Goal: Task Accomplishment & Management: Use online tool/utility

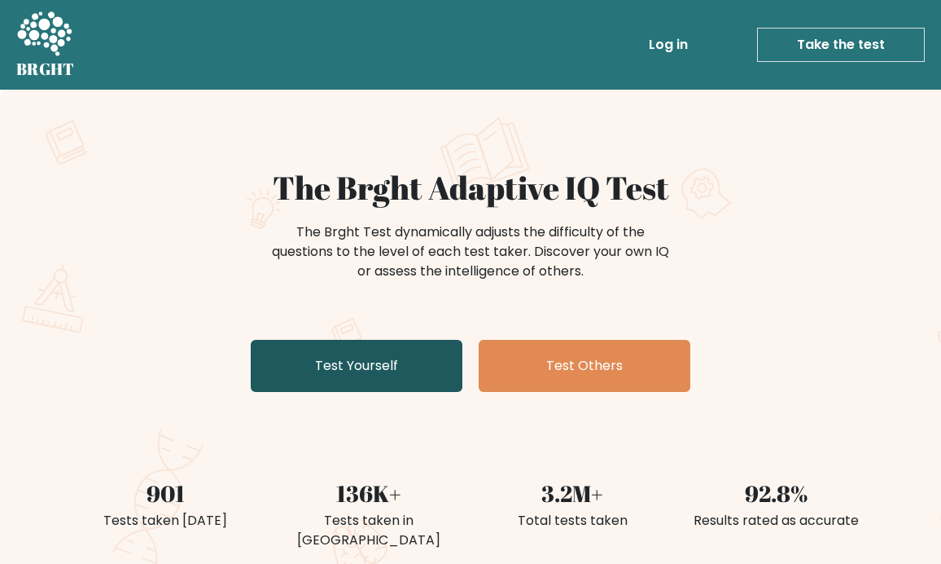
click at [312, 363] on link "Test Yourself" at bounding box center [357, 366] width 212 height 52
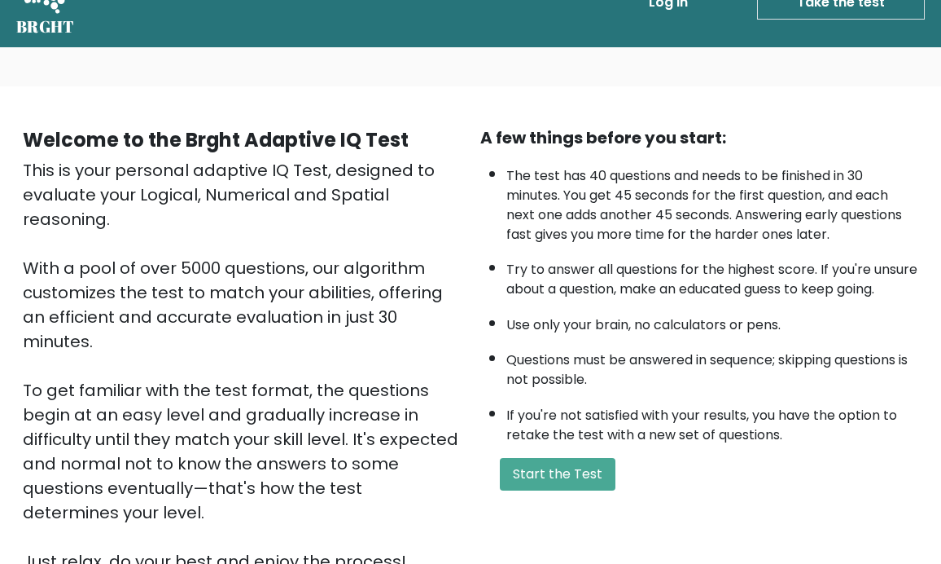
scroll to position [46, 0]
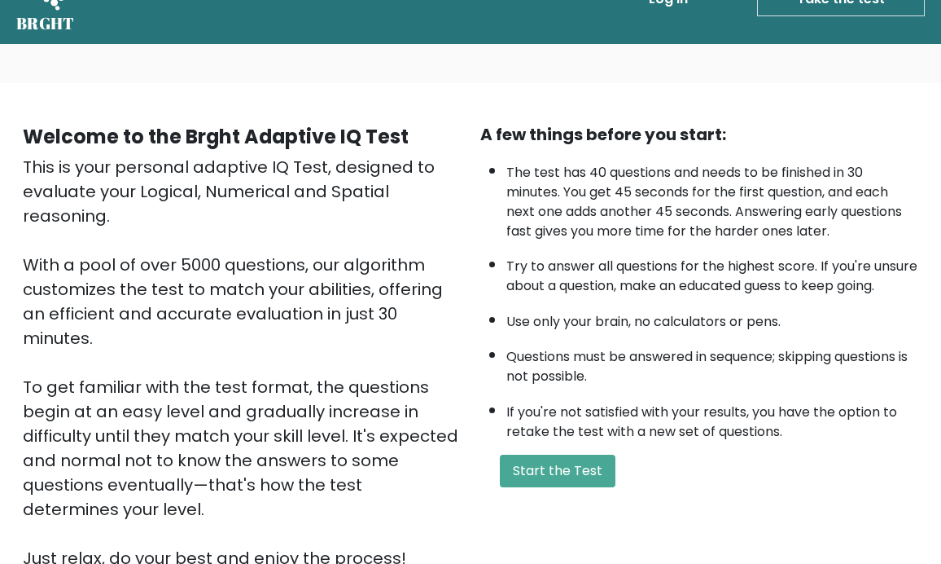
click at [312, 363] on div "This is your personal adaptive IQ Test, designed to evaluate your Logical, Nume…" at bounding box center [242, 362] width 438 height 415
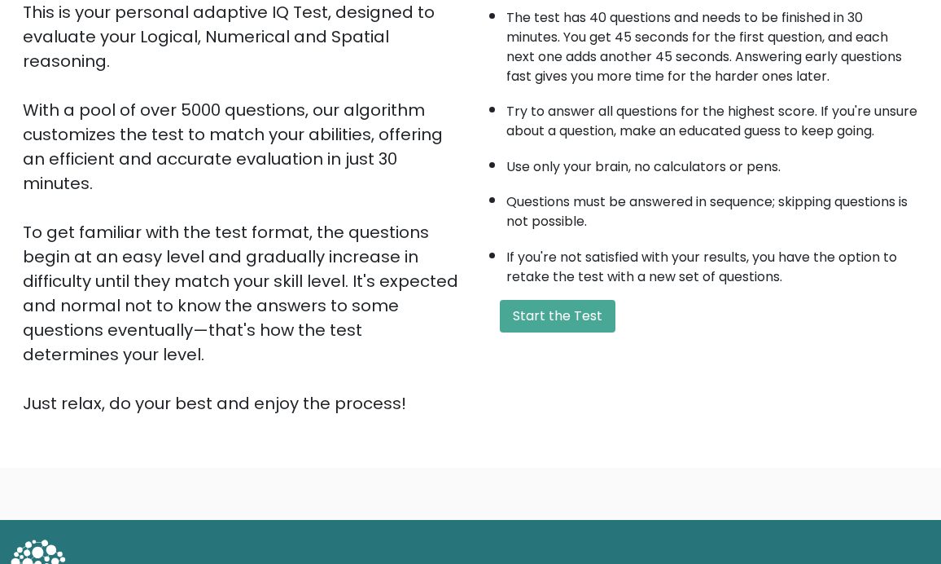
scroll to position [201, 0]
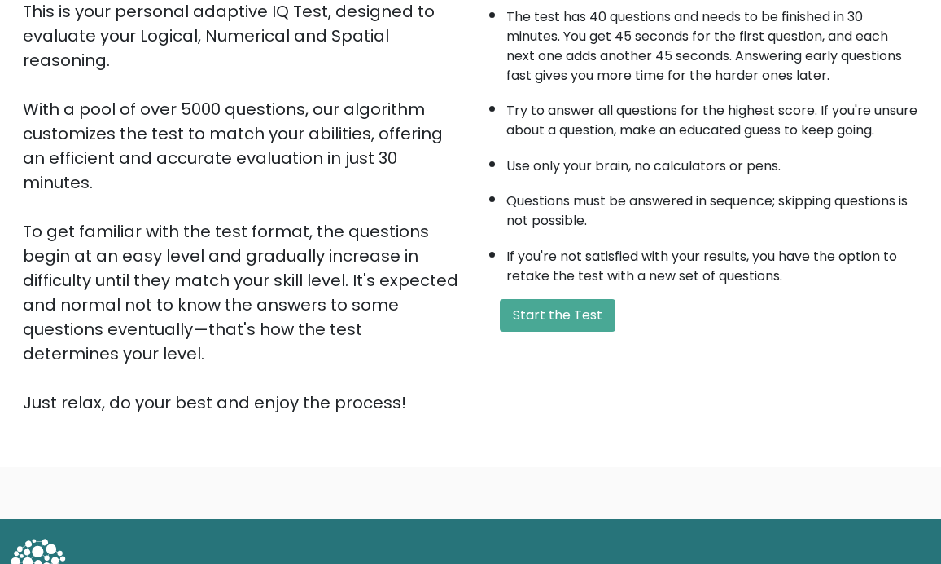
click at [312, 363] on div "This is your personal adaptive IQ Test, designed to evaluate your Logical, Nume…" at bounding box center [242, 206] width 438 height 415
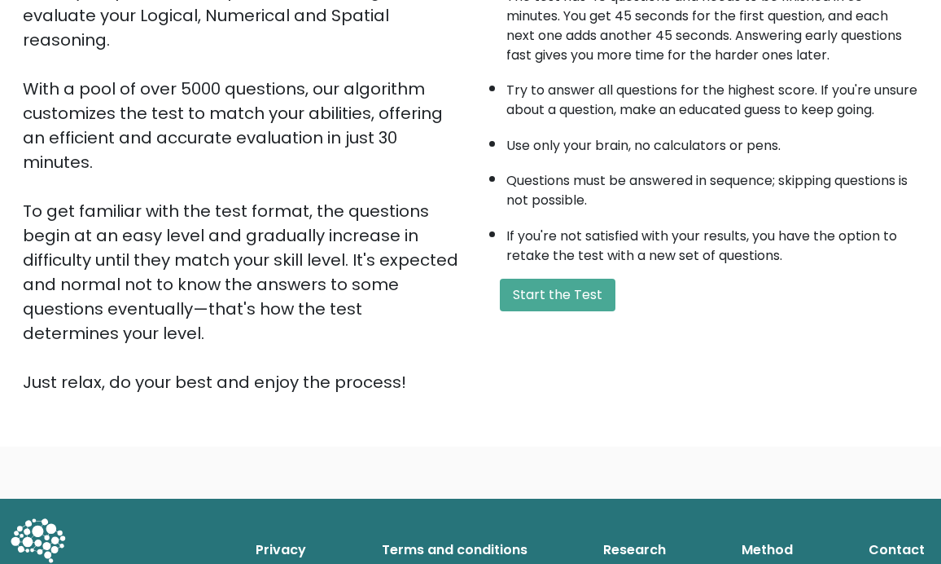
scroll to position [206, 0]
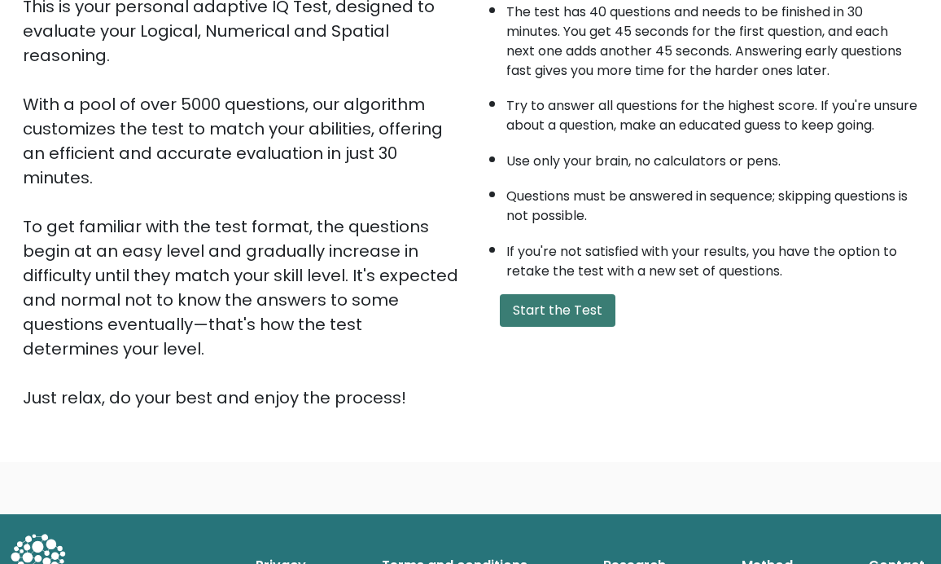
click at [577, 327] on button "Start the Test" at bounding box center [558, 310] width 116 height 33
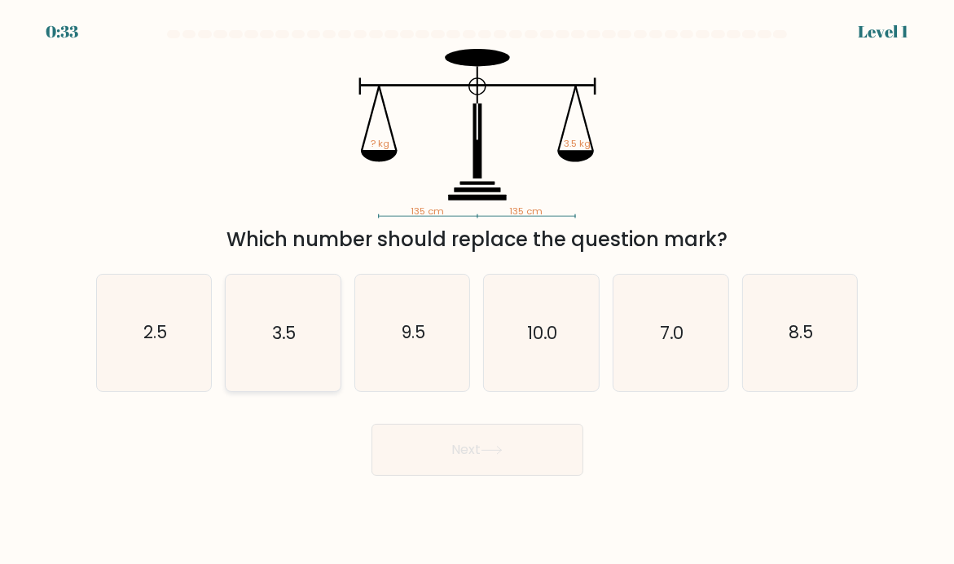
click at [280, 319] on icon "3.5" at bounding box center [283, 332] width 115 height 115
click at [477, 290] on input "b. 3.5" at bounding box center [477, 286] width 1 height 8
radio input "true"
click at [483, 454] on button "Next" at bounding box center [477, 449] width 212 height 52
